Goal: Task Accomplishment & Management: Manage account settings

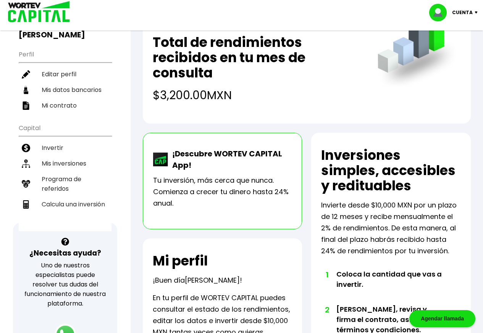
scroll to position [76, 0]
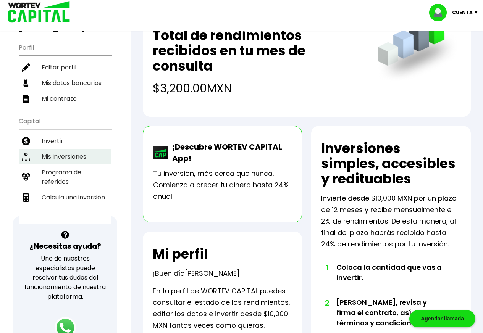
click at [75, 156] on li "Mis inversiones" at bounding box center [65, 157] width 93 height 16
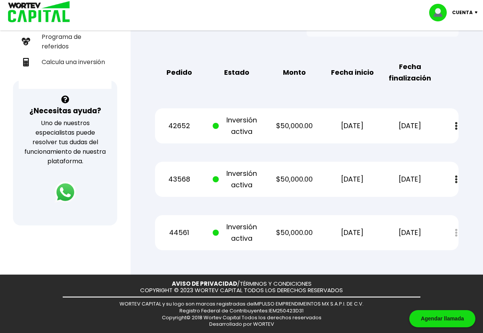
scroll to position [213, 0]
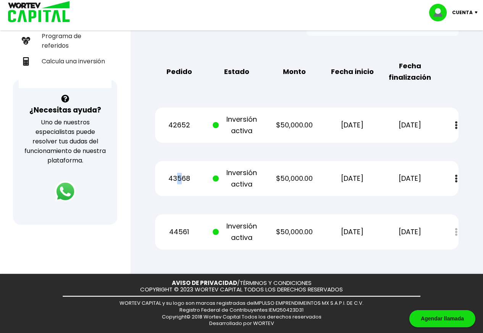
drag, startPoint x: 182, startPoint y: 157, endPoint x: 175, endPoint y: 162, distance: 8.3
click at [176, 161] on div "Mis inversiones Como inversionista activo de WORTEV CAPITAL, apoyas el crecimie…" at bounding box center [307, 60] width 328 height 404
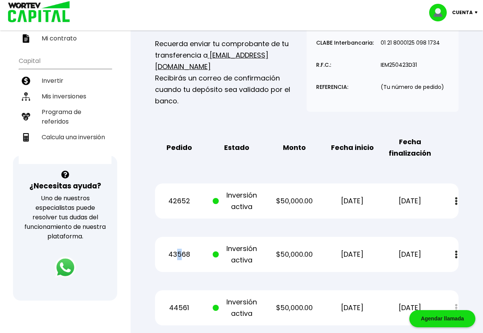
scroll to position [22, 0]
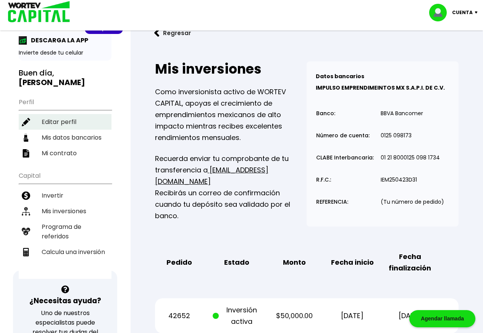
click at [68, 124] on li "Editar perfil" at bounding box center [65, 122] width 93 height 16
select select "Hombre"
select select "Licenciatura"
select select "[PERSON_NAME]"
select select "BBVA Bancomer"
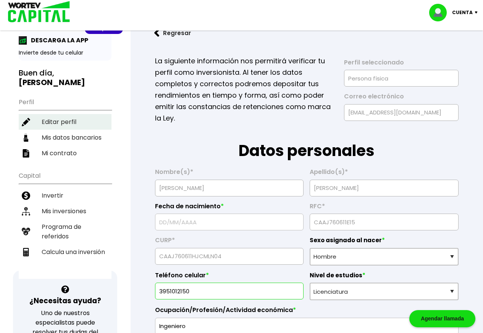
type input "[DATE]"
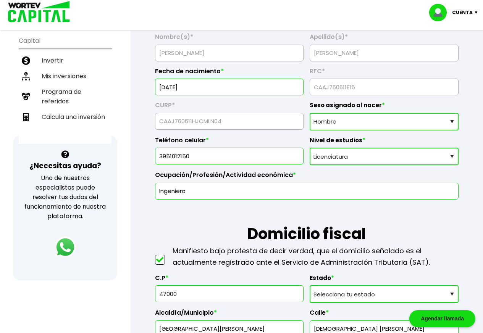
scroll to position [153, 0]
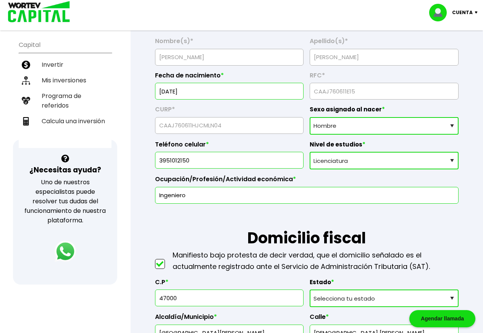
click at [464, 13] on p "Cuenta" at bounding box center [462, 12] width 21 height 11
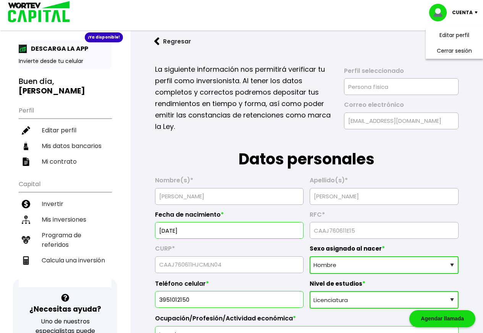
scroll to position [0, 0]
